Goal: Transaction & Acquisition: Purchase product/service

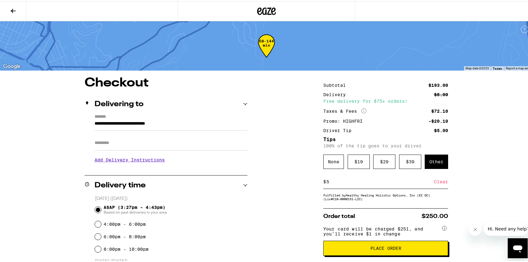
scroll to position [94, 0]
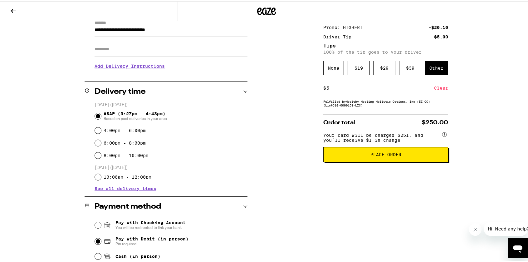
click at [396, 155] on span "Place Order" at bounding box center [385, 153] width 31 height 4
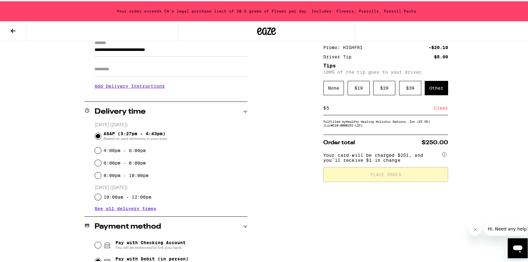
scroll to position [114, 0]
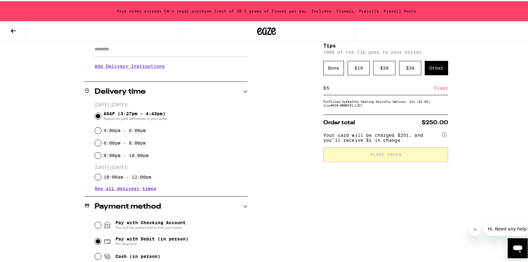
click at [12, 27] on icon at bounding box center [13, 29] width 5 height 4
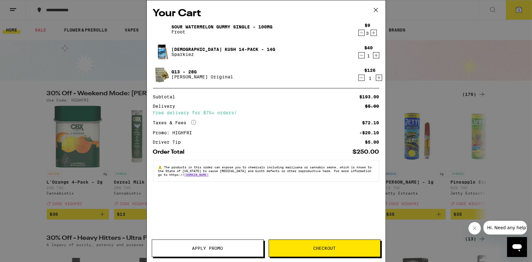
click at [362, 56] on icon "Decrement" at bounding box center [362, 54] width 6 height 7
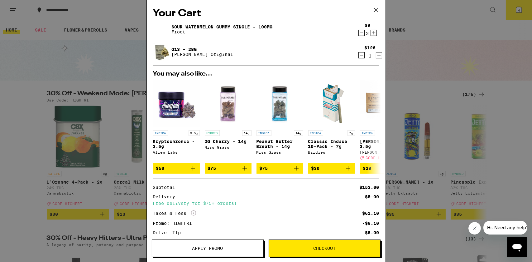
click at [312, 249] on span "Checkout" at bounding box center [324, 248] width 111 height 4
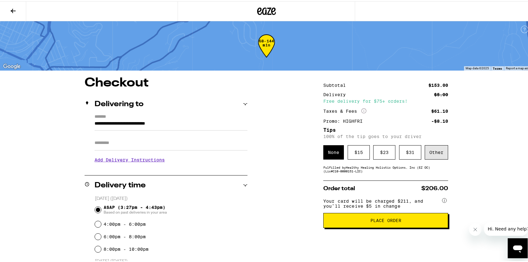
click at [437, 151] on div "Other" at bounding box center [436, 151] width 23 height 14
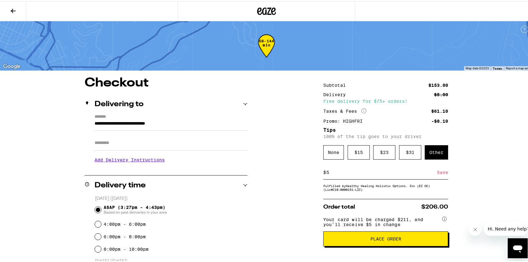
type input "5"
click at [441, 172] on div "Save" at bounding box center [442, 171] width 11 height 14
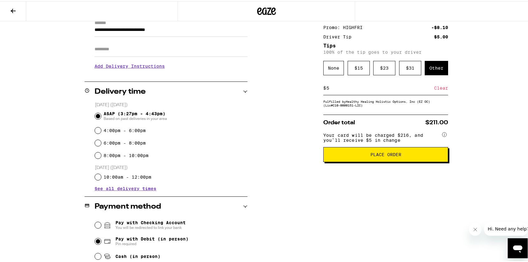
scroll to position [165, 0]
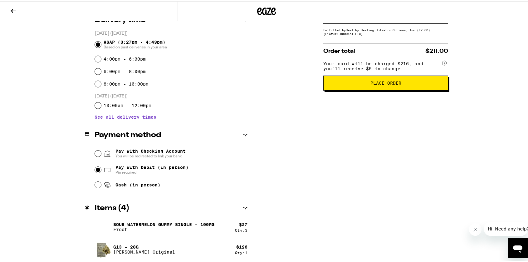
click at [395, 80] on button "Place Order" at bounding box center [385, 81] width 125 height 15
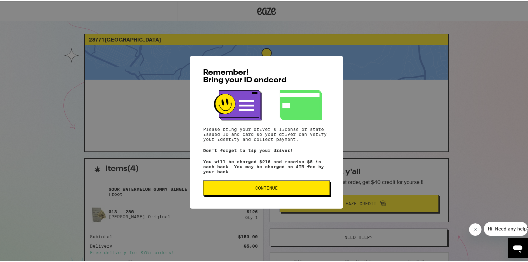
click at [287, 186] on button "Continue" at bounding box center [266, 186] width 127 height 15
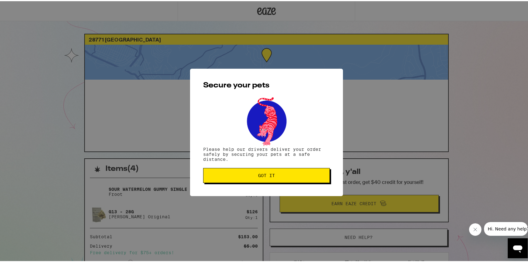
click at [283, 176] on span "Got it" at bounding box center [266, 174] width 116 height 4
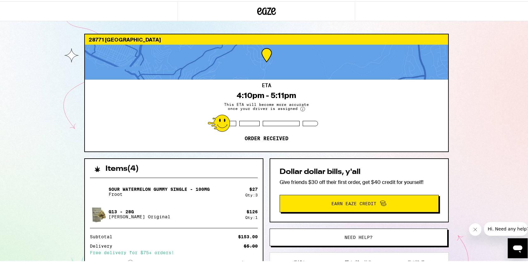
click at [474, 128] on div "28771 [GEOGRAPHIC_DATA] ETA 4:10pm - 5:11pm This ETA will become more accurate …" at bounding box center [266, 180] width 532 height 360
